Goal: Information Seeking & Learning: Learn about a topic

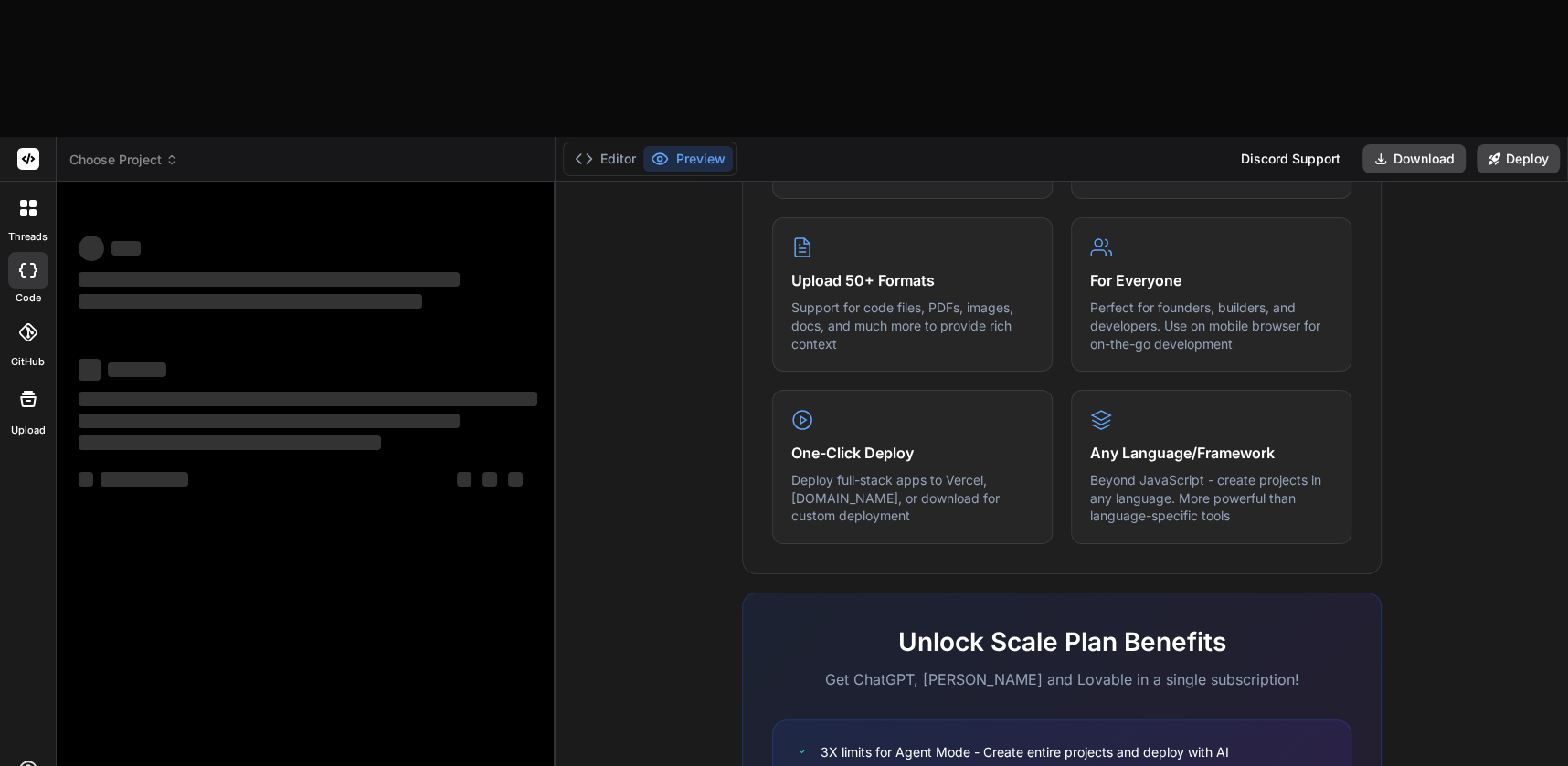
scroll to position [988, 0]
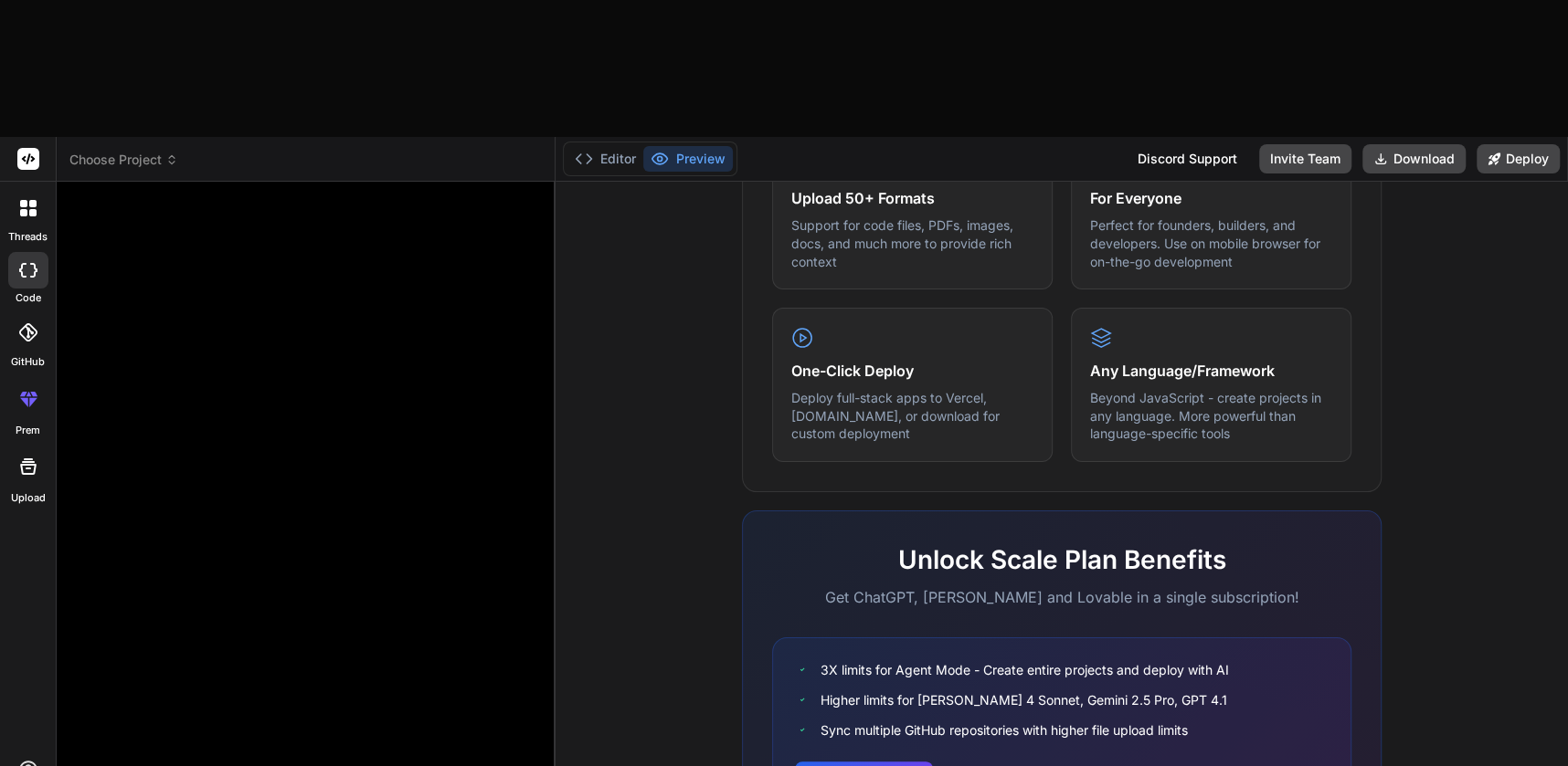
type textarea "x"
click at [31, 759] on icon at bounding box center [28, 770] width 22 height 22
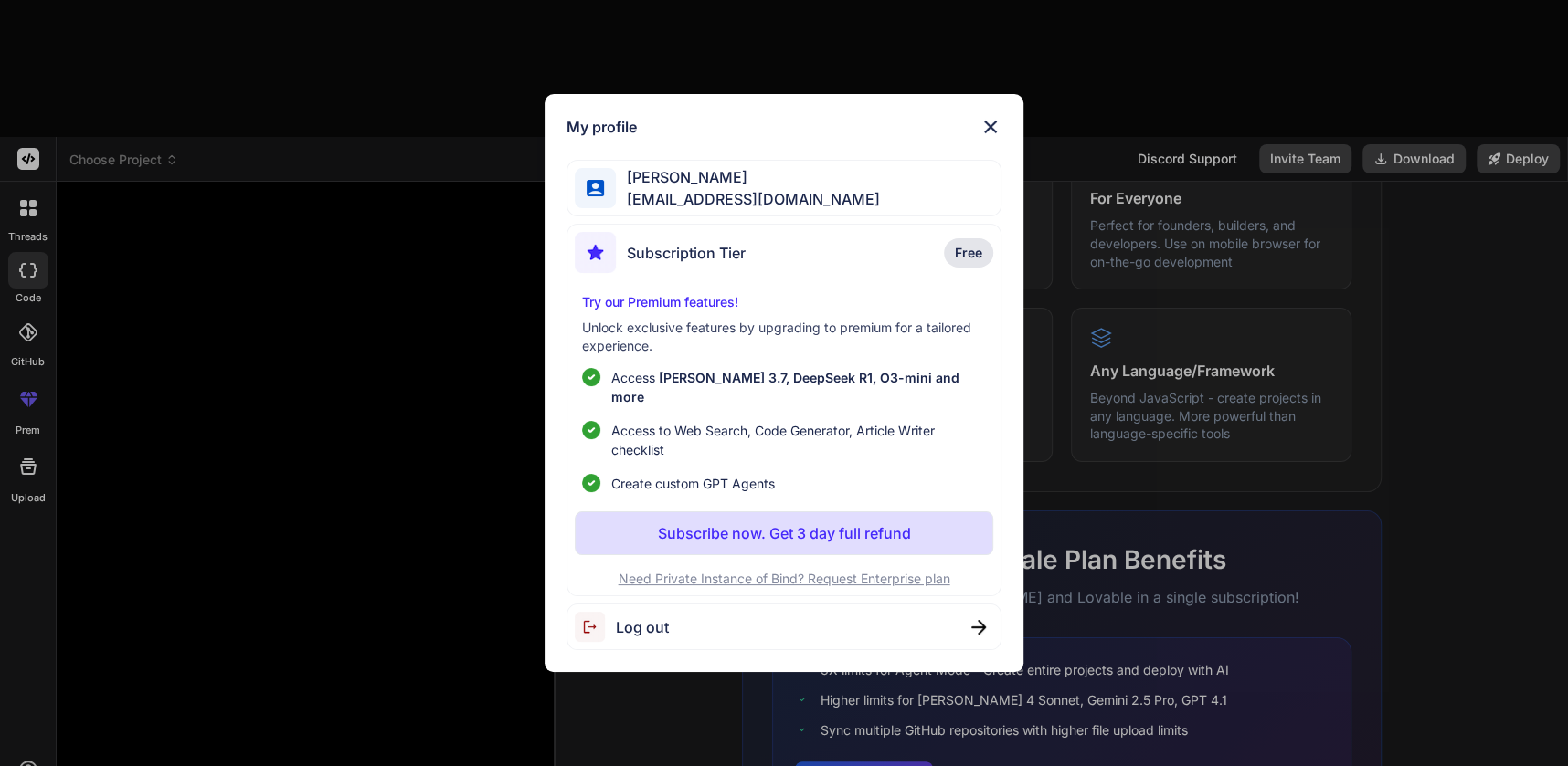
click at [982, 138] on img at bounding box center [991, 126] width 22 height 22
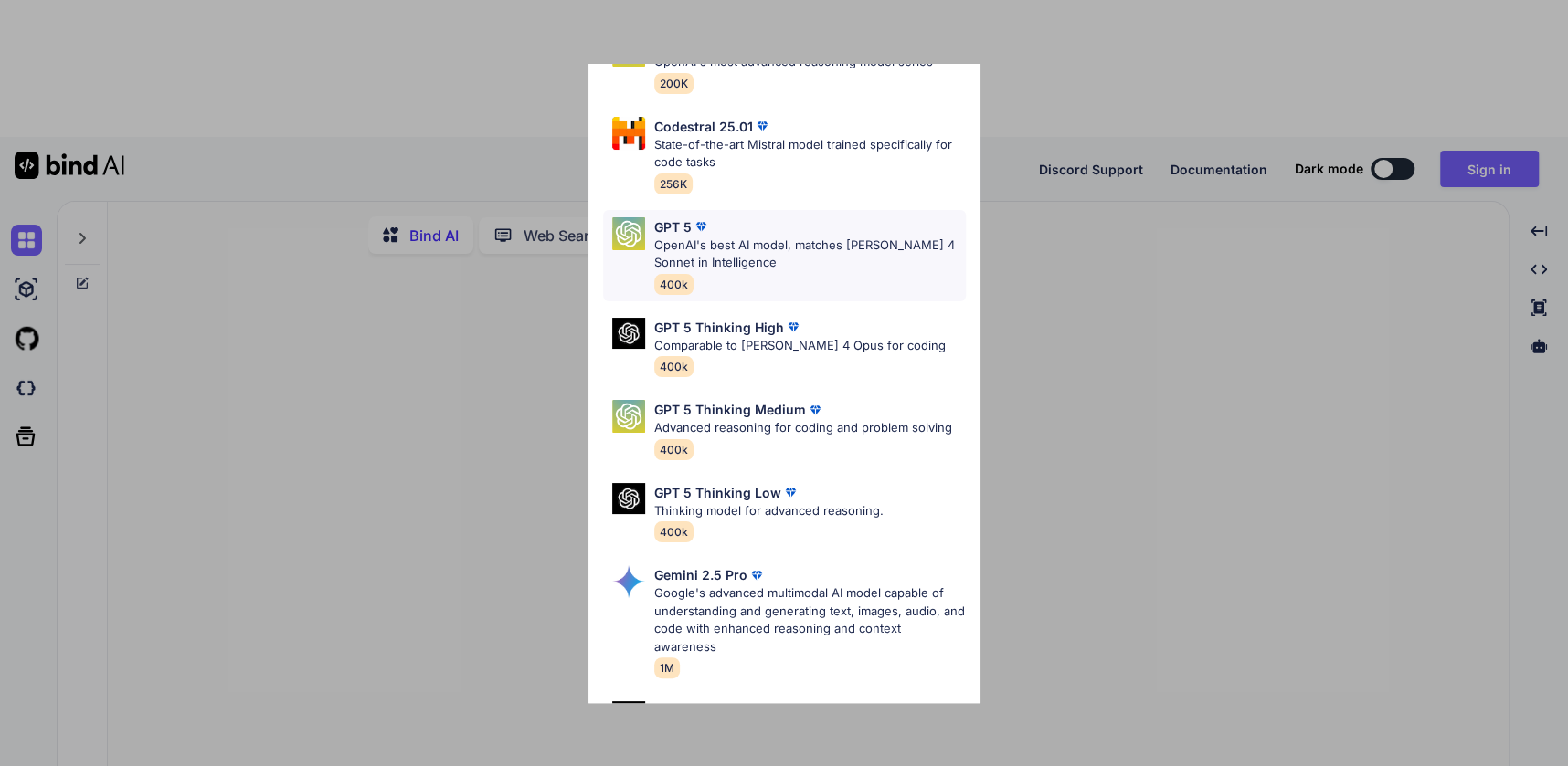
scroll to position [2, 0]
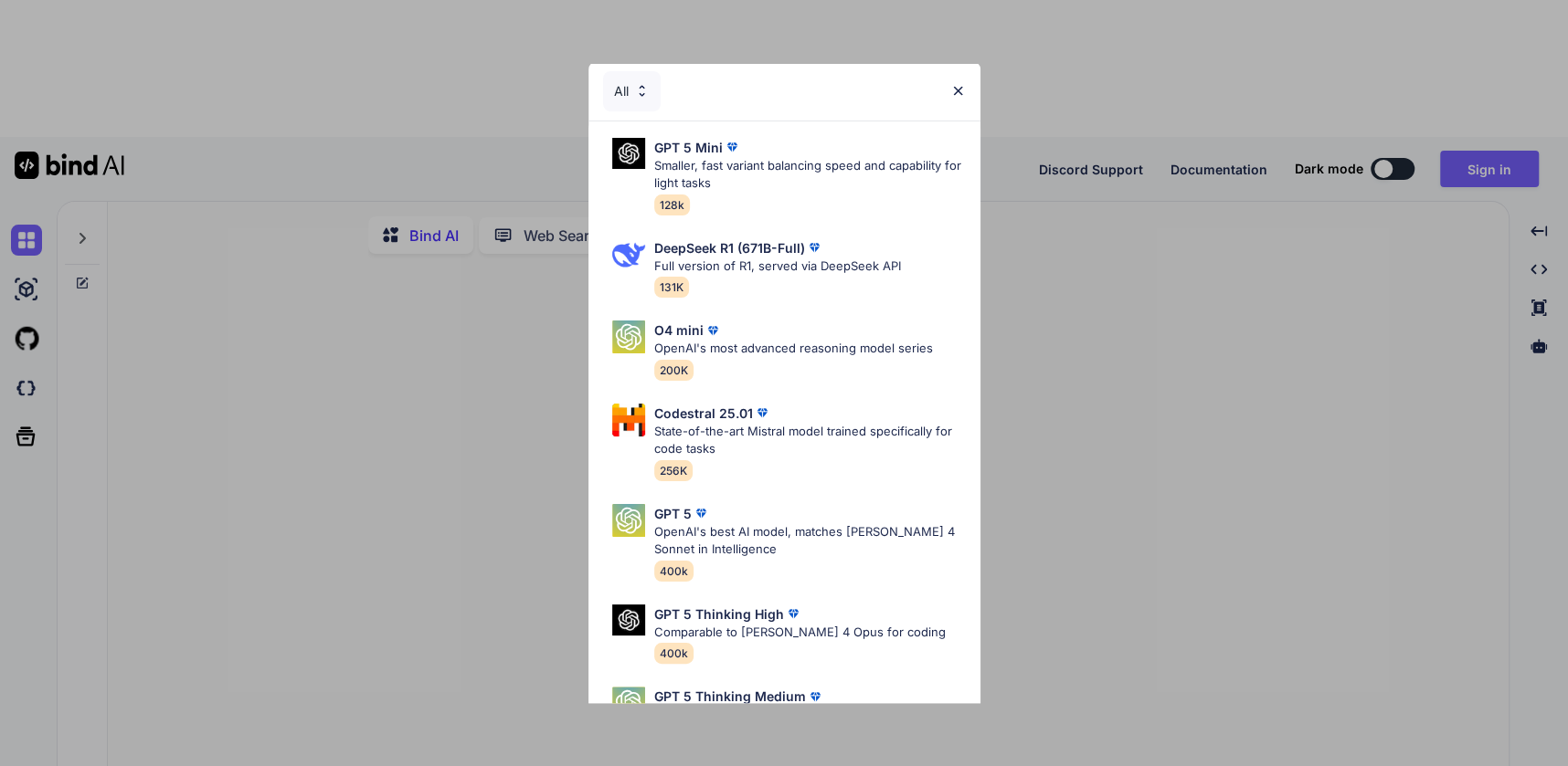
click at [961, 86] on img at bounding box center [958, 91] width 16 height 16
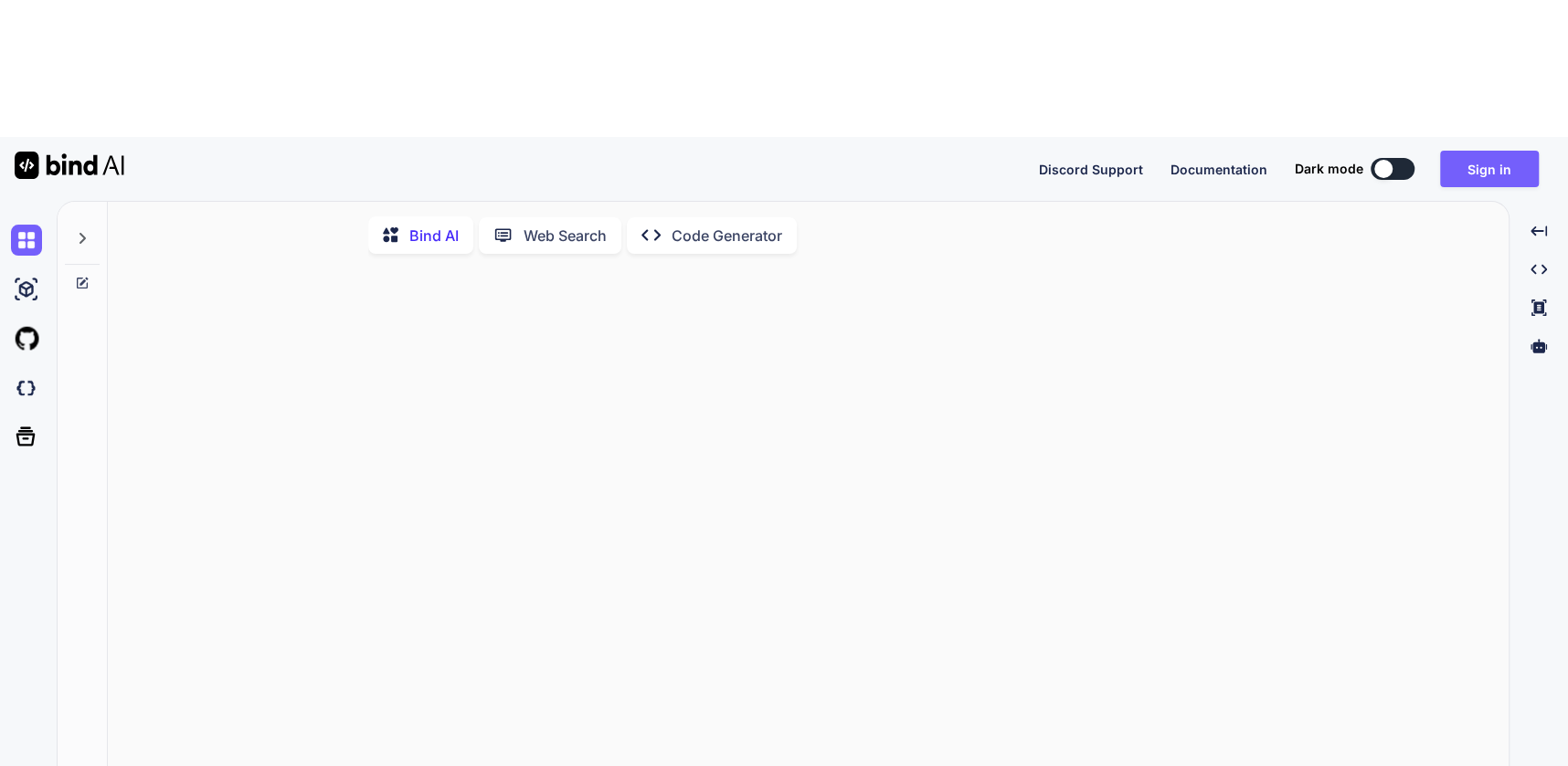
click at [1400, 158] on button at bounding box center [1393, 168] width 44 height 22
type textarea "x"
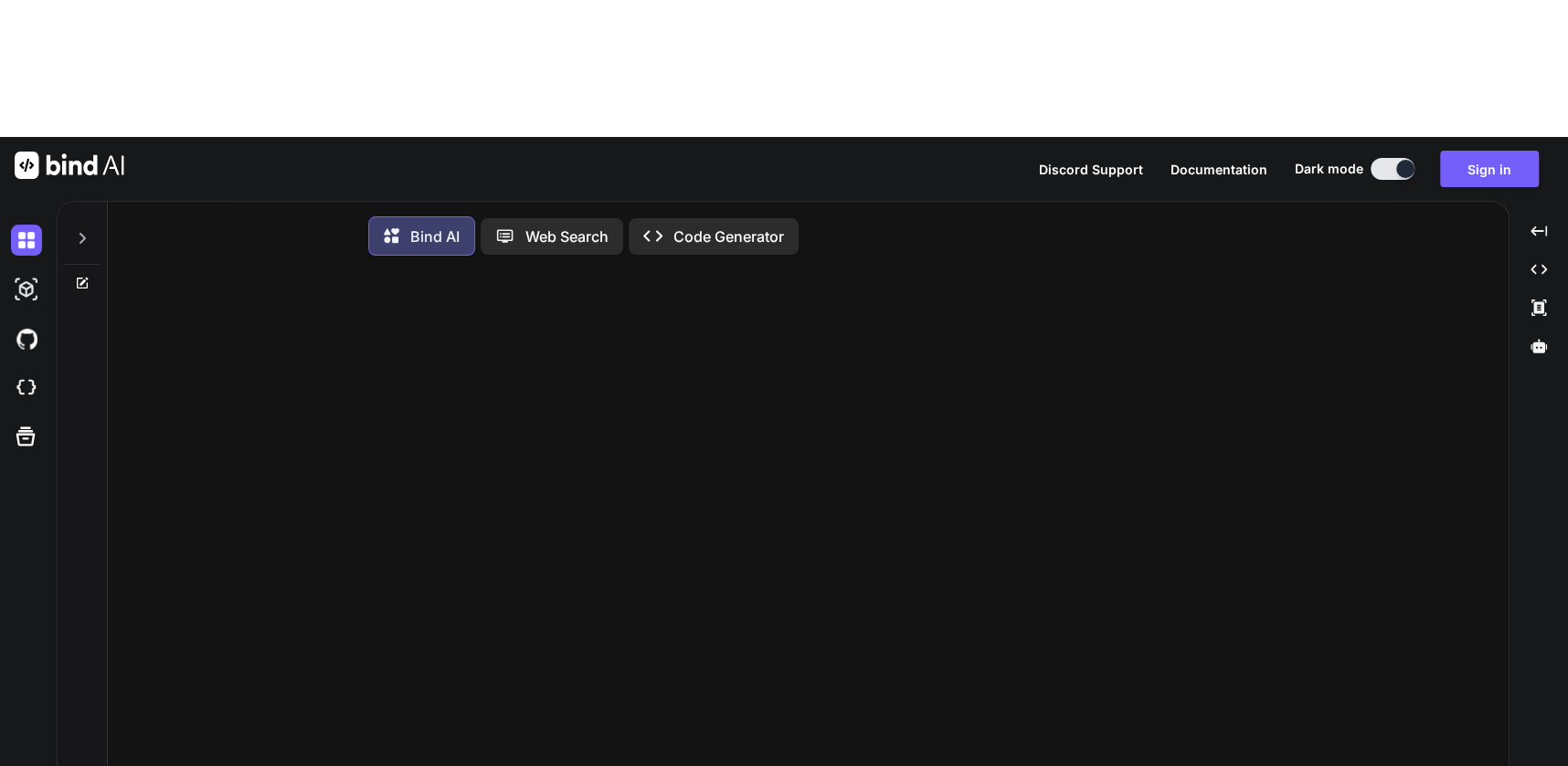
click at [862, 293] on div at bounding box center [818, 524] width 892 height 507
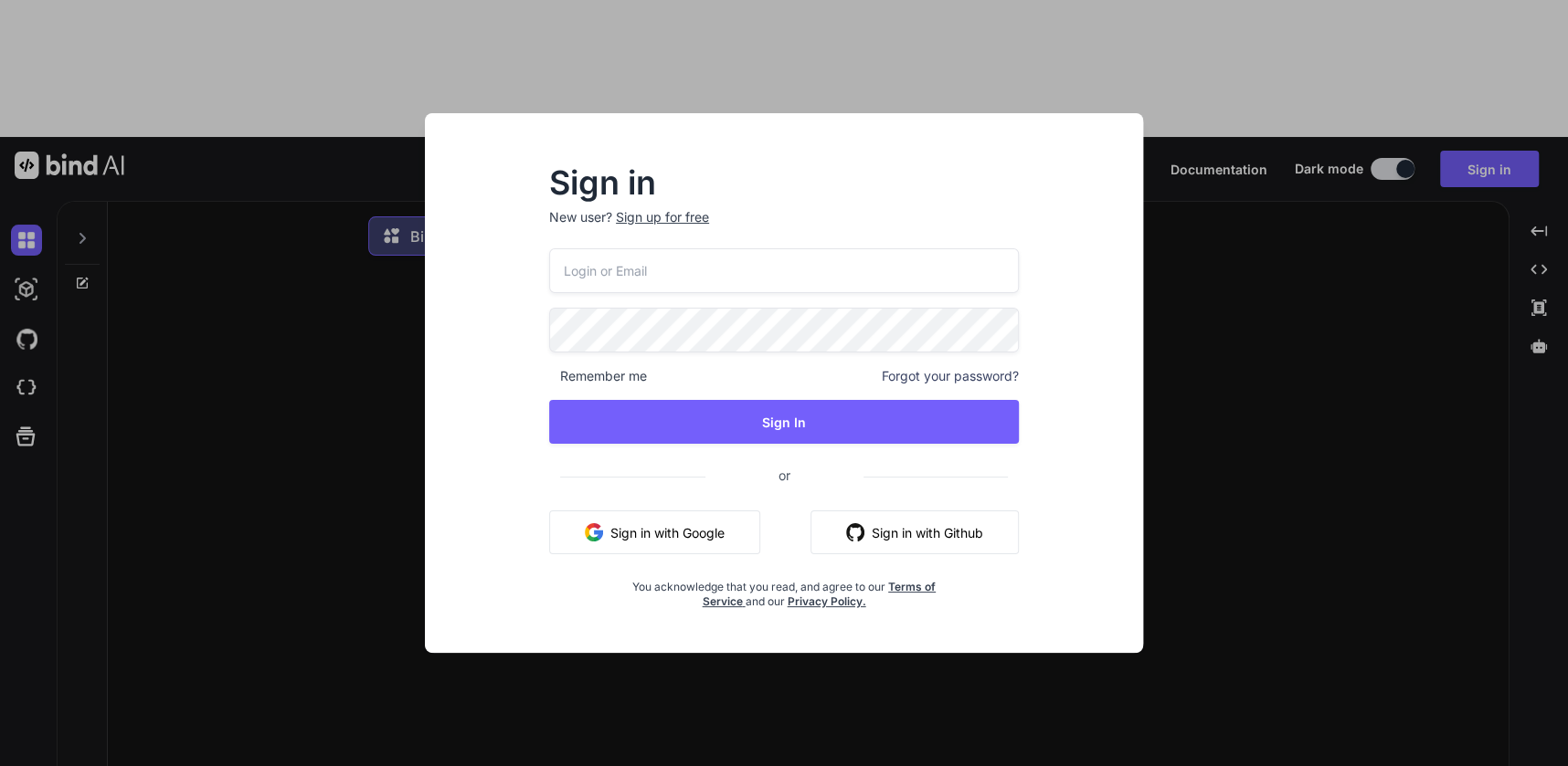
click at [732, 606] on link "Terms of Service" at bounding box center [819, 594] width 234 height 28
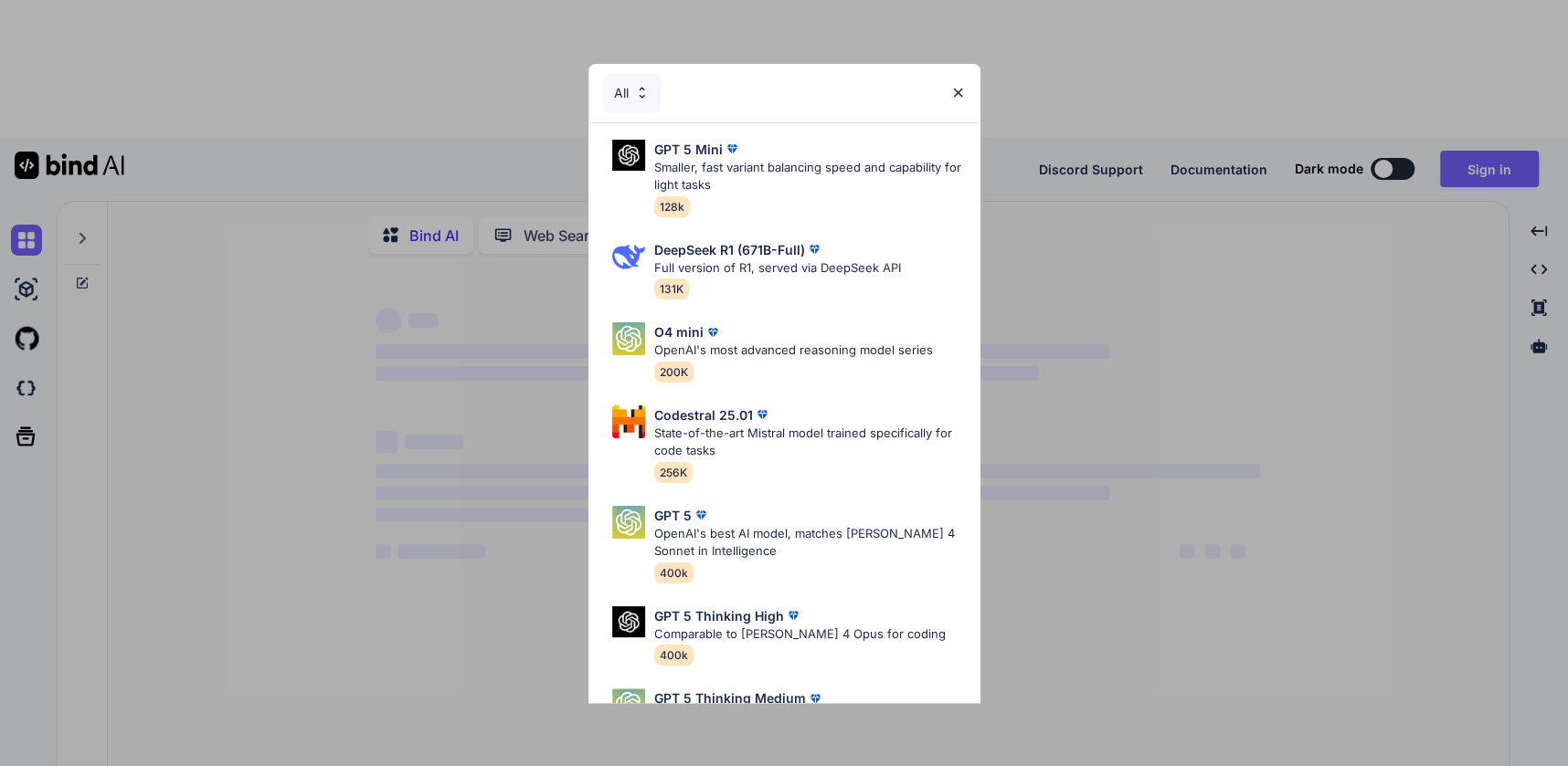
type textarea "x"
click at [962, 93] on img at bounding box center [958, 93] width 16 height 16
